Goal: Information Seeking & Learning: Learn about a topic

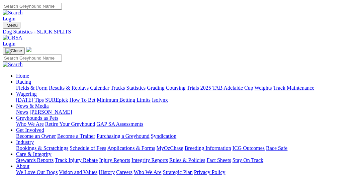
click at [146, 85] on link "Statistics" at bounding box center [135, 88] width 19 height 6
click at [25, 85] on link "Fields & Form" at bounding box center [31, 88] width 31 height 6
select select "VIC"
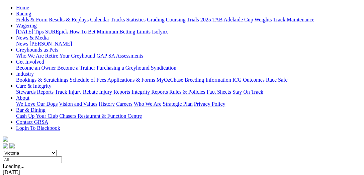
scroll to position [69, 0]
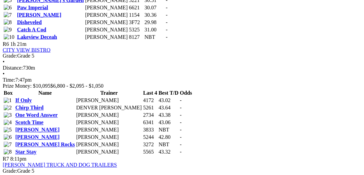
scroll to position [894, 0]
